Goal: Task Accomplishment & Management: Use online tool/utility

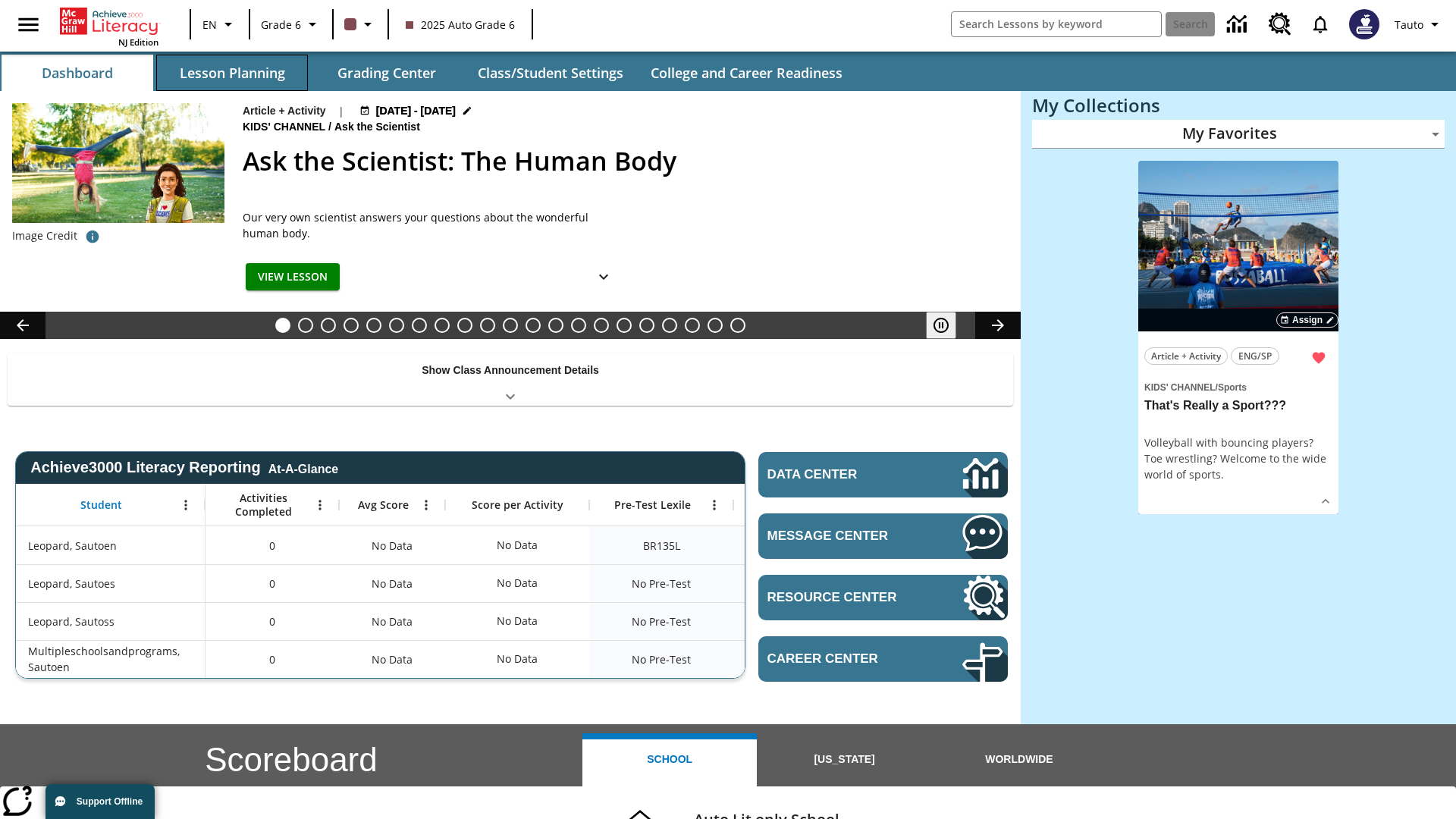
click at [232, 73] on button "Lesson Planning" at bounding box center [232, 73] width 152 height 37
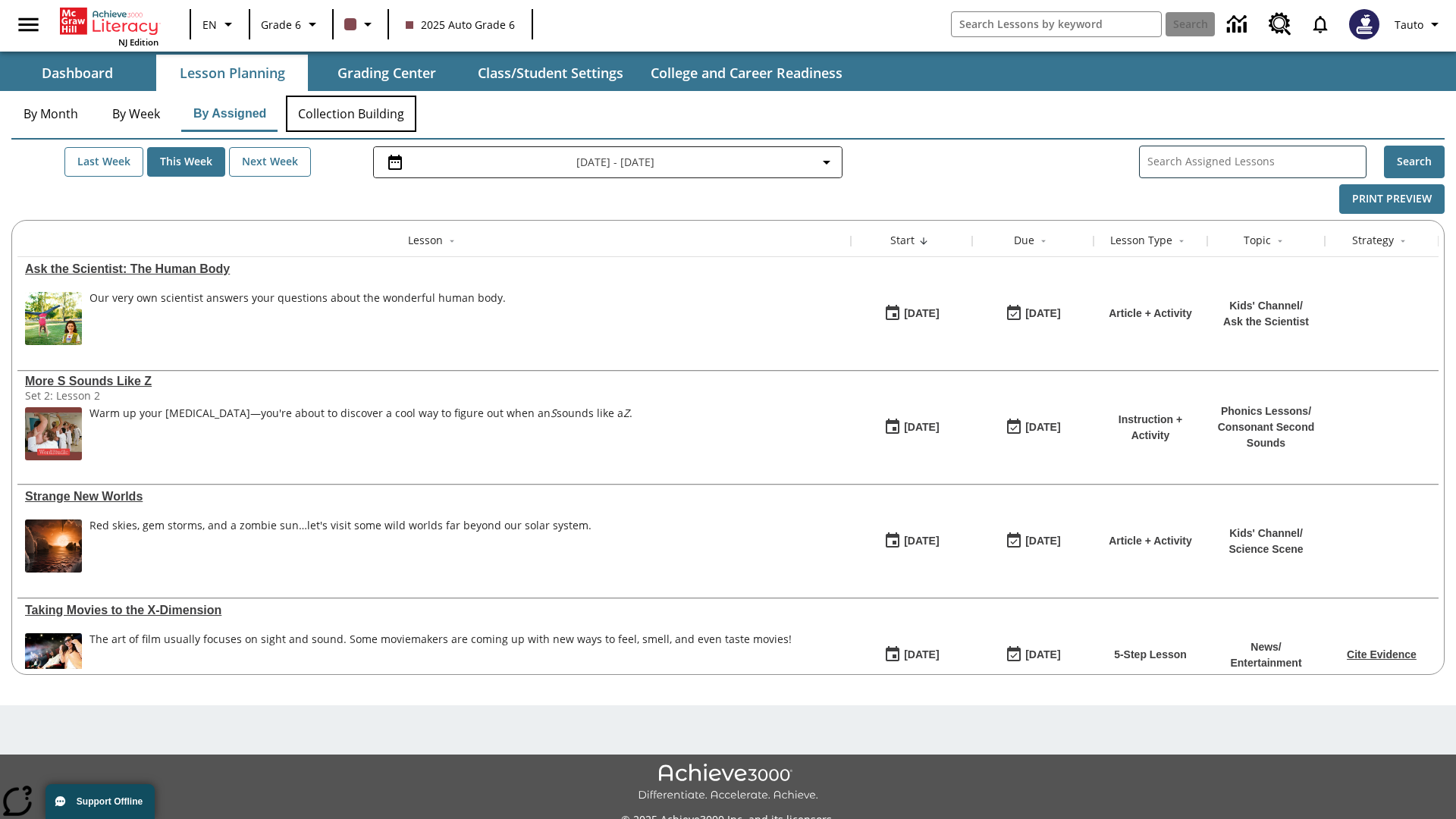
click at [350, 114] on button "Collection Building" at bounding box center [351, 114] width 131 height 37
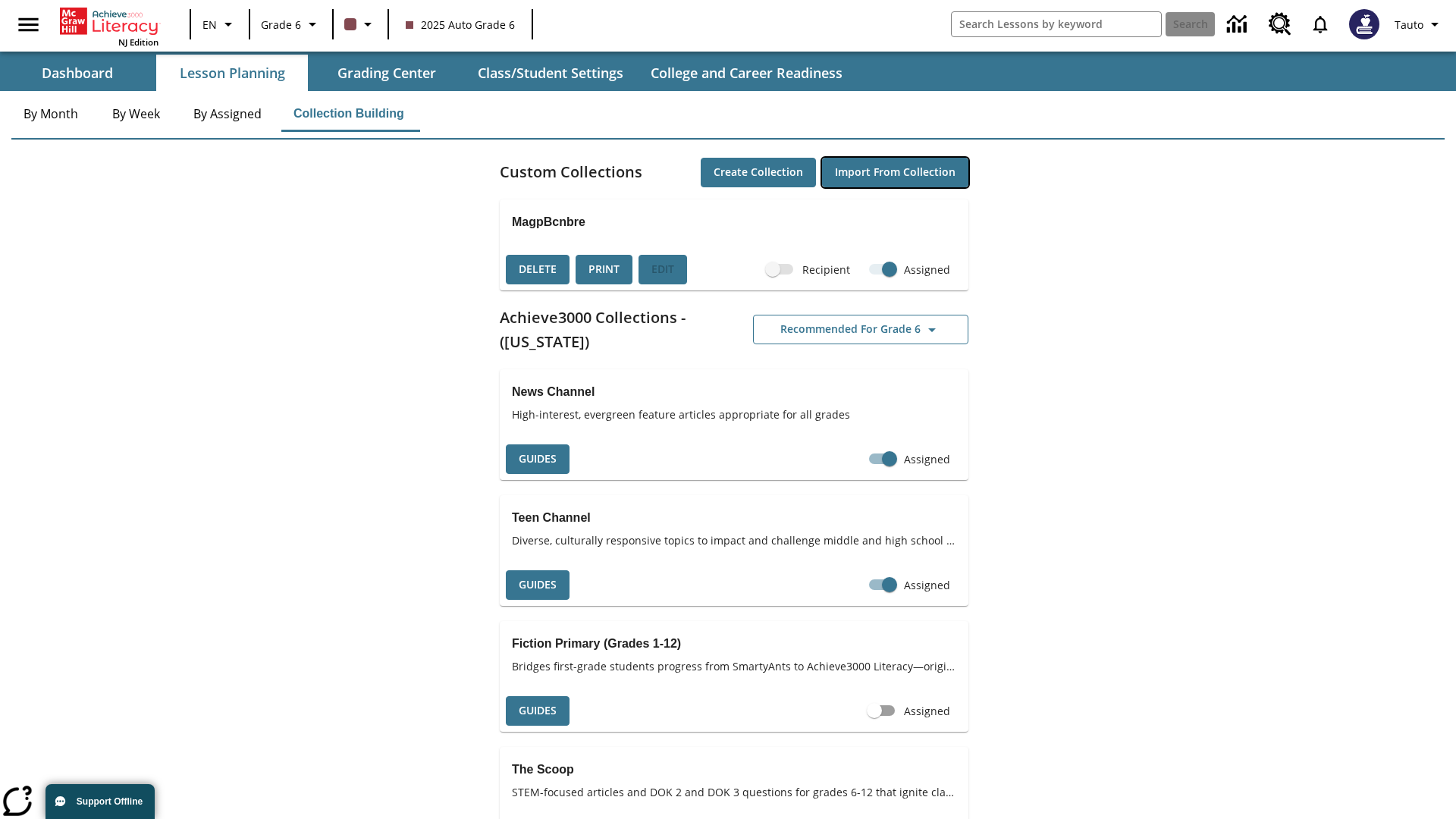
click at [895, 172] on button "Import from Collection" at bounding box center [895, 173] width 146 height 30
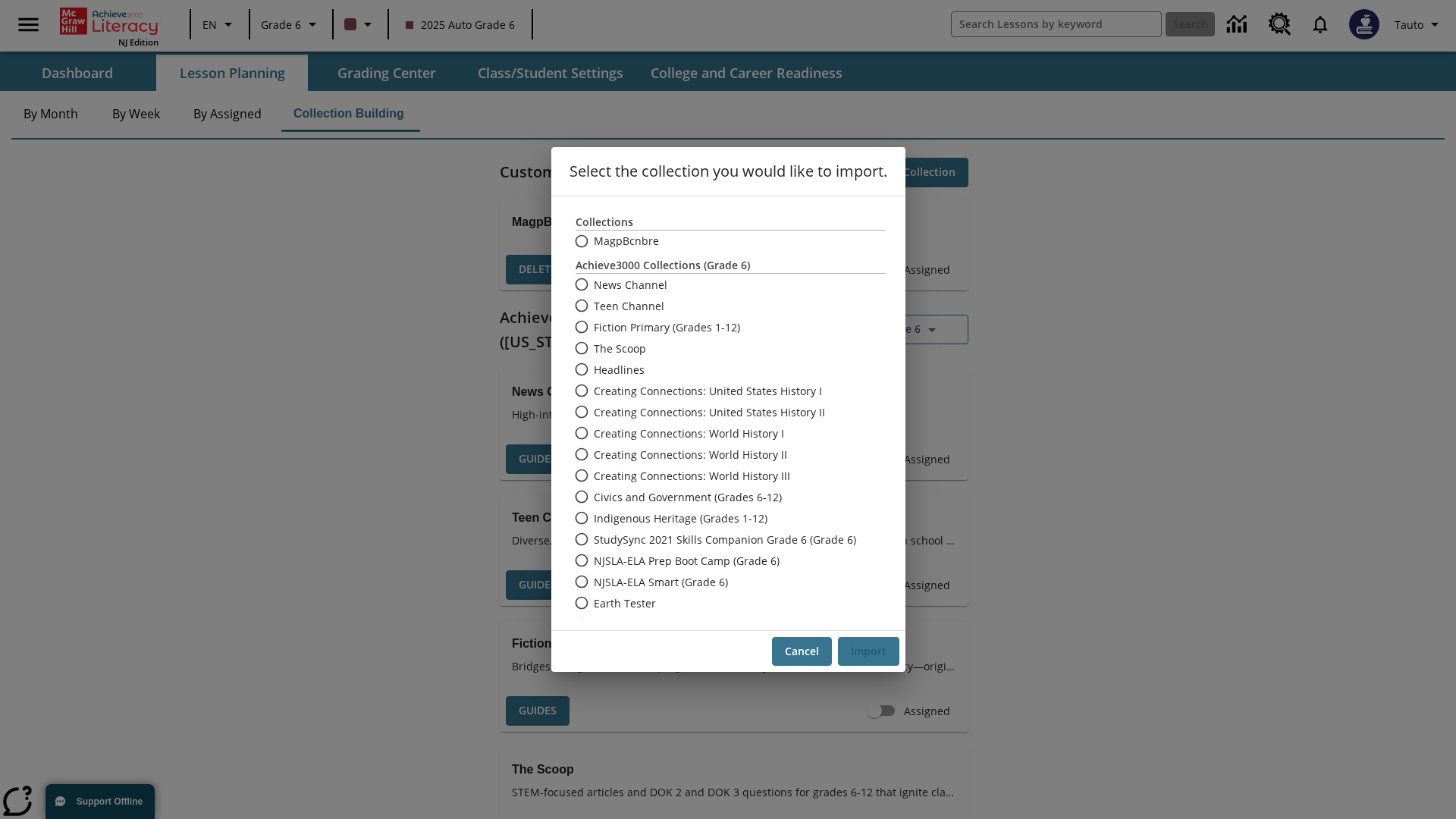
click at [720, 369] on label "Headlines" at bounding box center [720, 369] width 306 height 21
click at [594, 369] on input "Headlines" at bounding box center [581, 369] width 26 height 21
radio input "true"
click at [868, 652] on button "Import" at bounding box center [868, 652] width 61 height 30
